Goal: Task Accomplishment & Management: Manage account settings

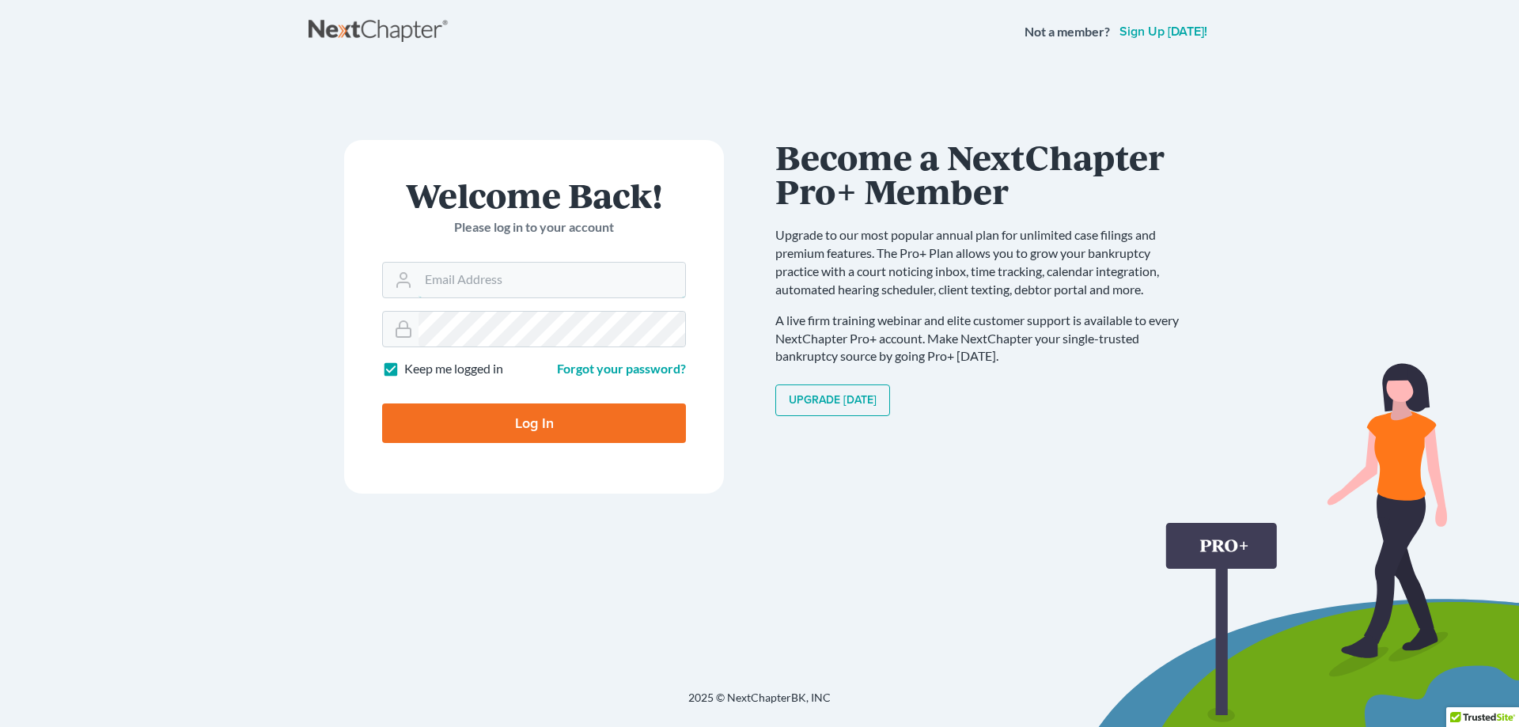
type input "[EMAIL_ADDRESS][DOMAIN_NAME]"
click at [541, 422] on input "Log In" at bounding box center [534, 423] width 304 height 40
type input "Thinking..."
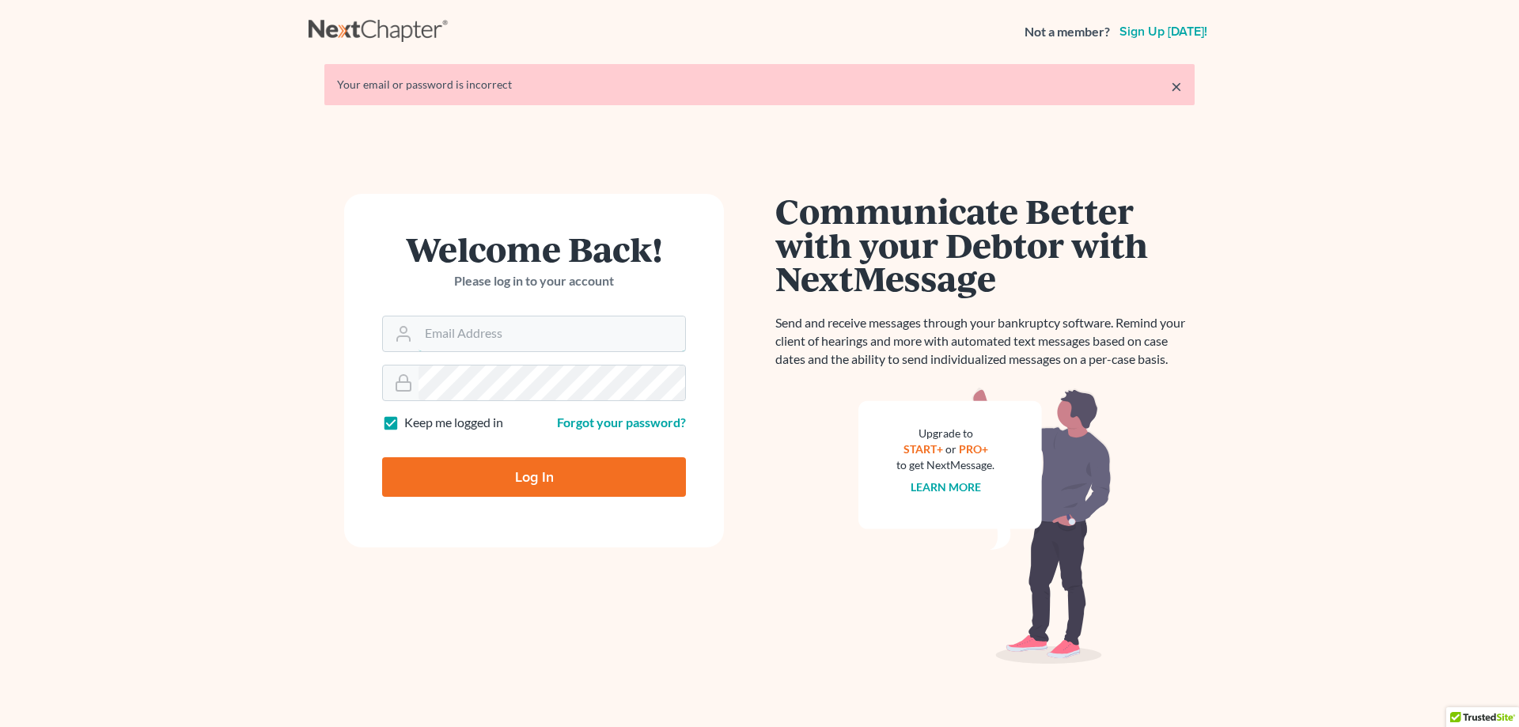
type input "[EMAIL_ADDRESS][DOMAIN_NAME]"
